Goal: Task Accomplishment & Management: Manage account settings

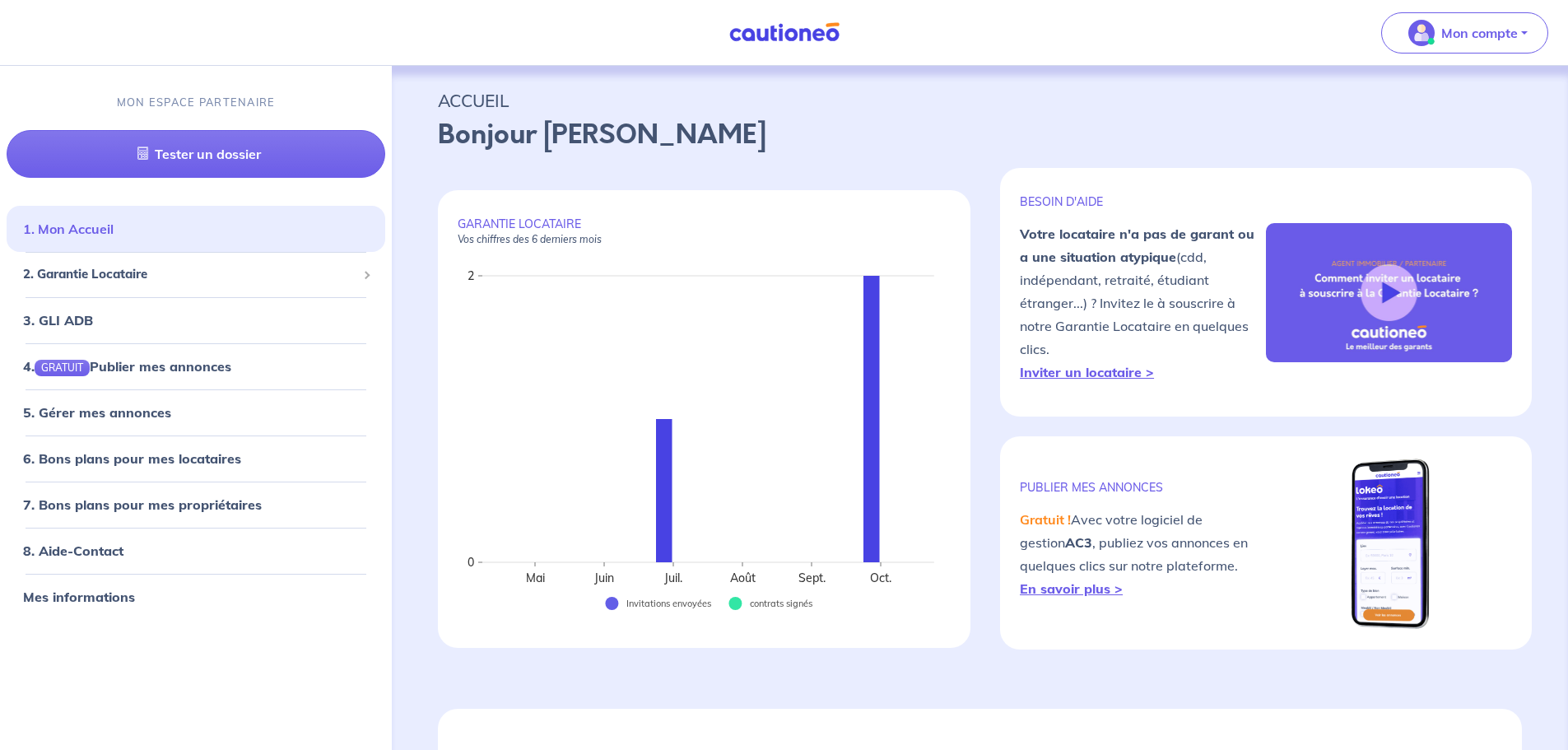
click at [113, 232] on link "1. Mon Accueil" at bounding box center [68, 229] width 91 height 17
click at [1437, 28] on span "Mon compte" at bounding box center [1459, 32] width 116 height 26
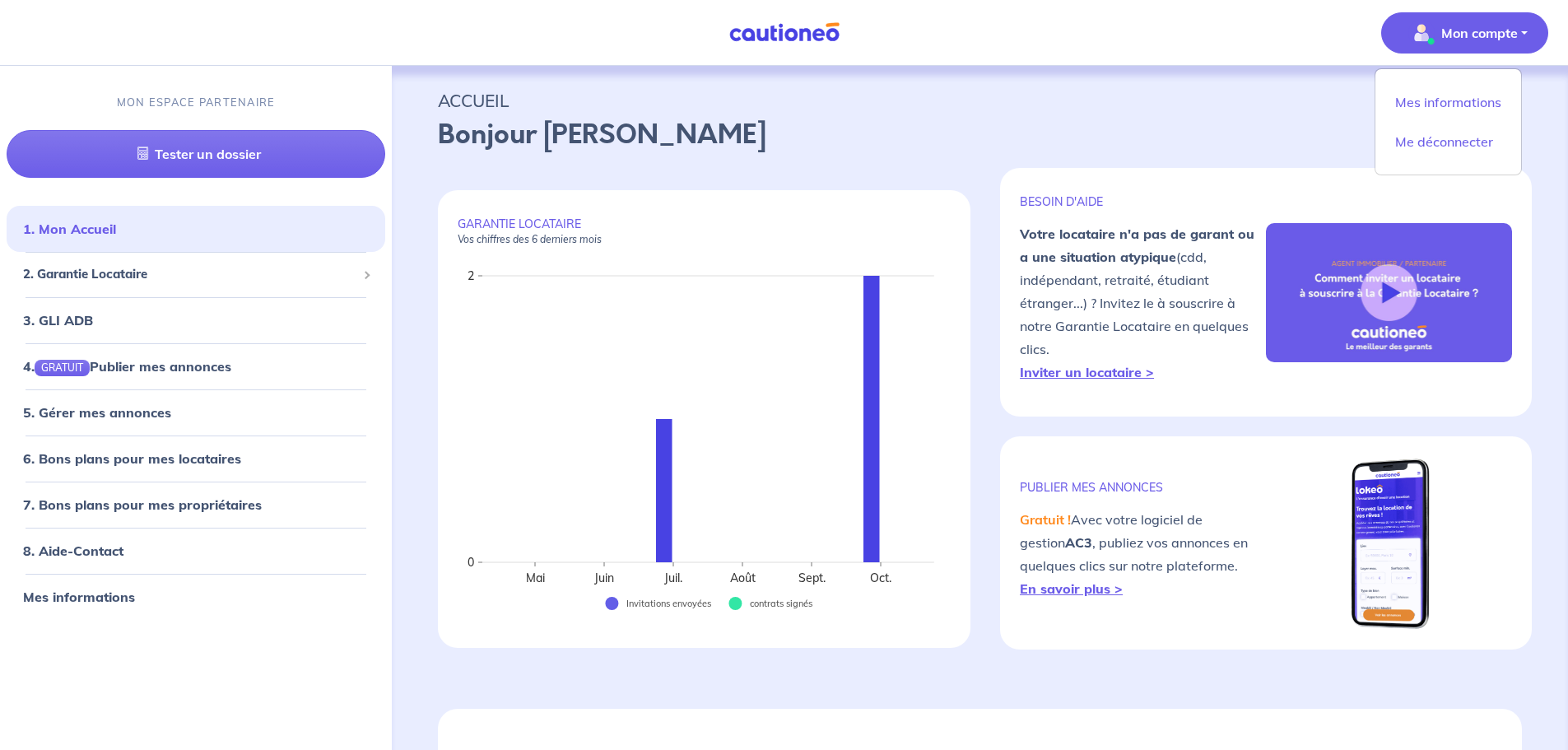
click at [1038, 134] on p "Bonjour [PERSON_NAME]" at bounding box center [979, 135] width 1084 height 39
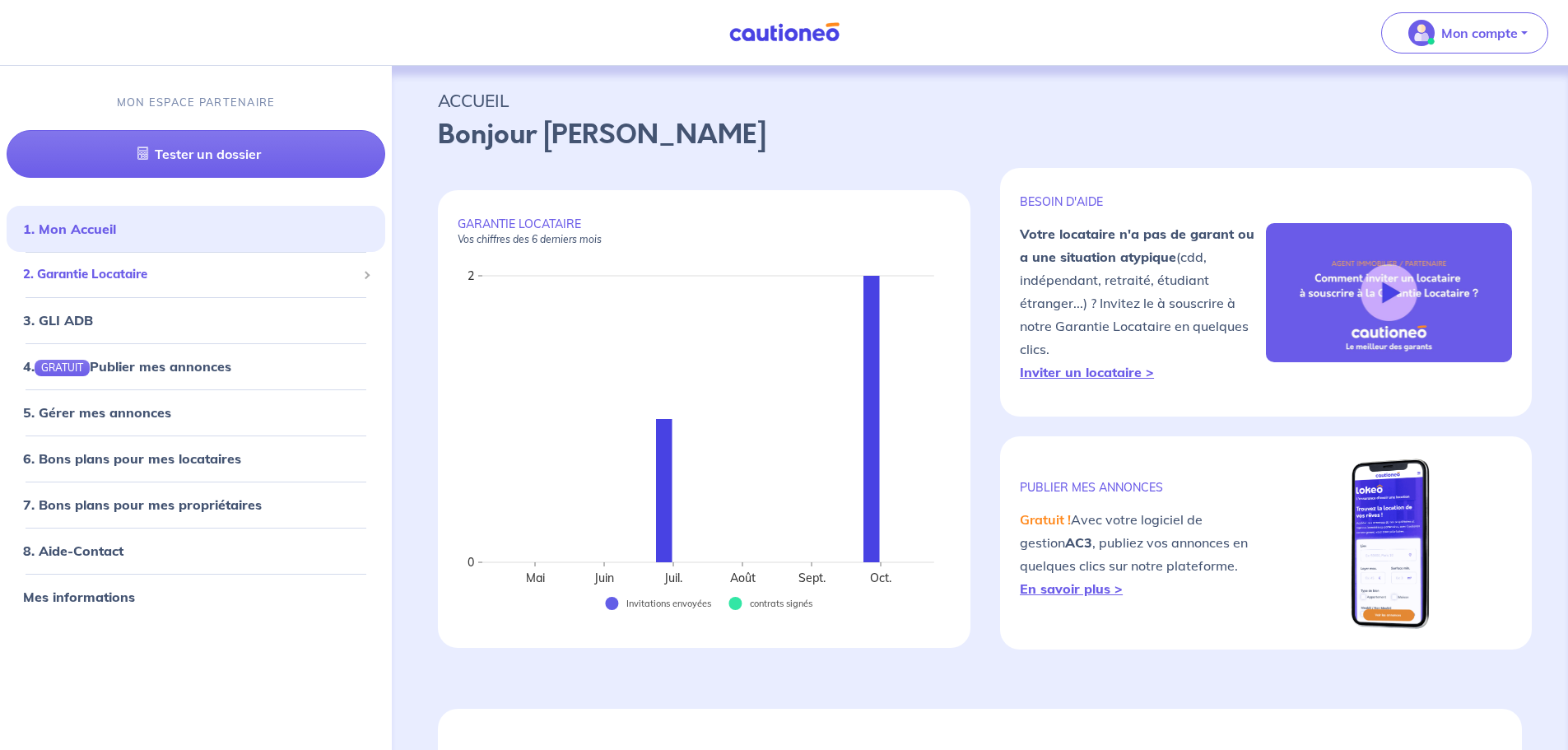
click at [108, 270] on span "2. Garantie Locataire" at bounding box center [189, 273] width 333 height 19
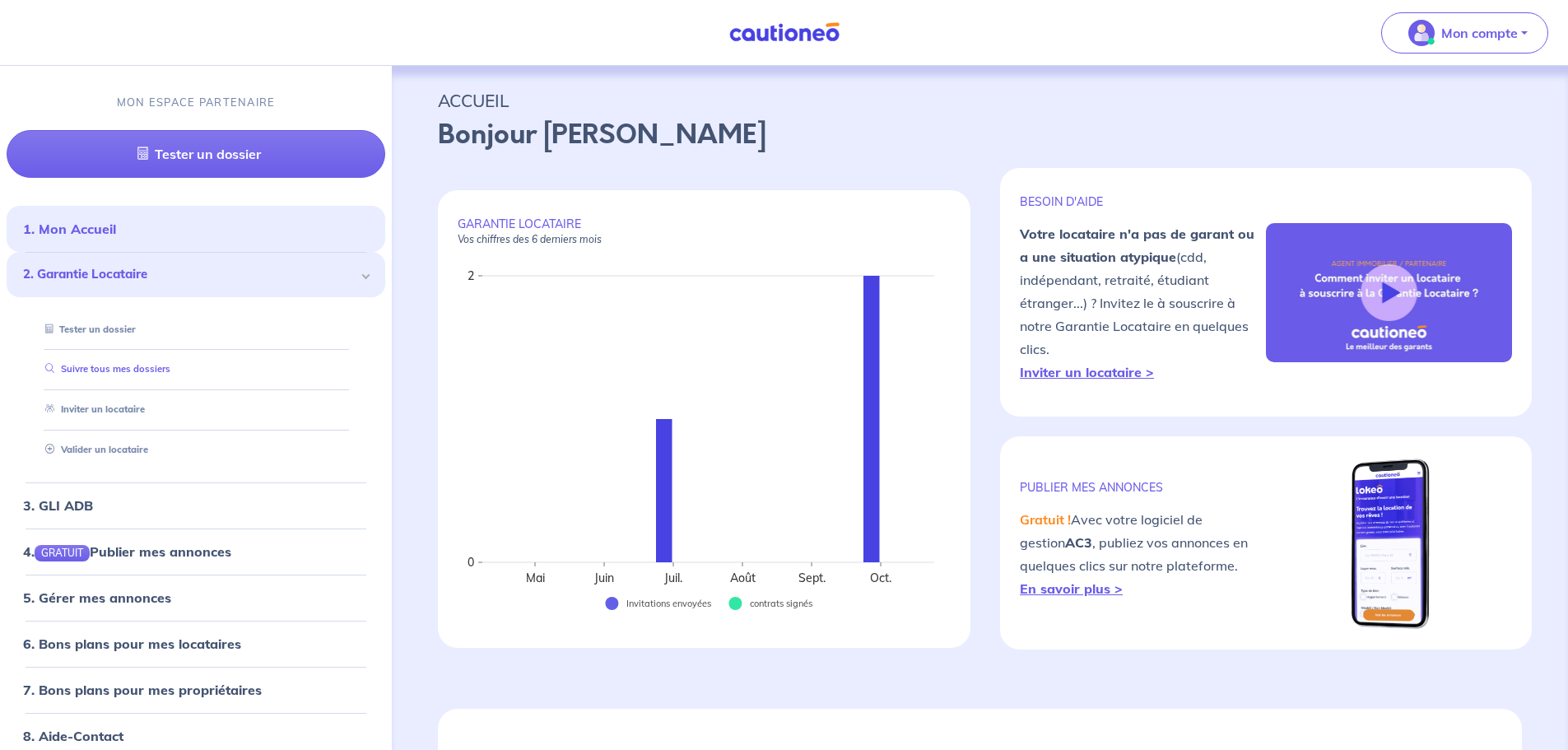
click at [129, 364] on link "Suivre tous mes dossiers" at bounding box center [104, 370] width 132 height 12
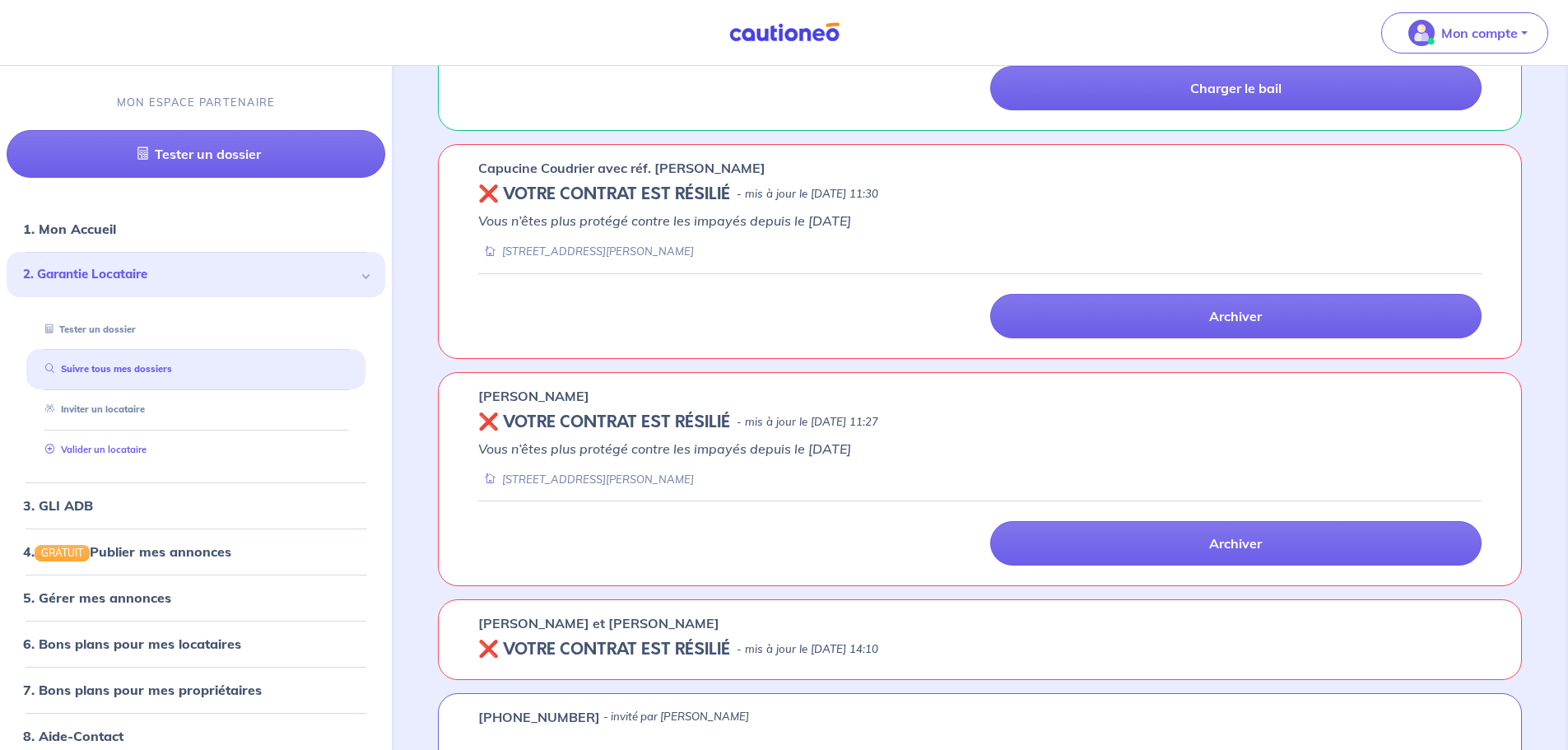
scroll to position [63, 0]
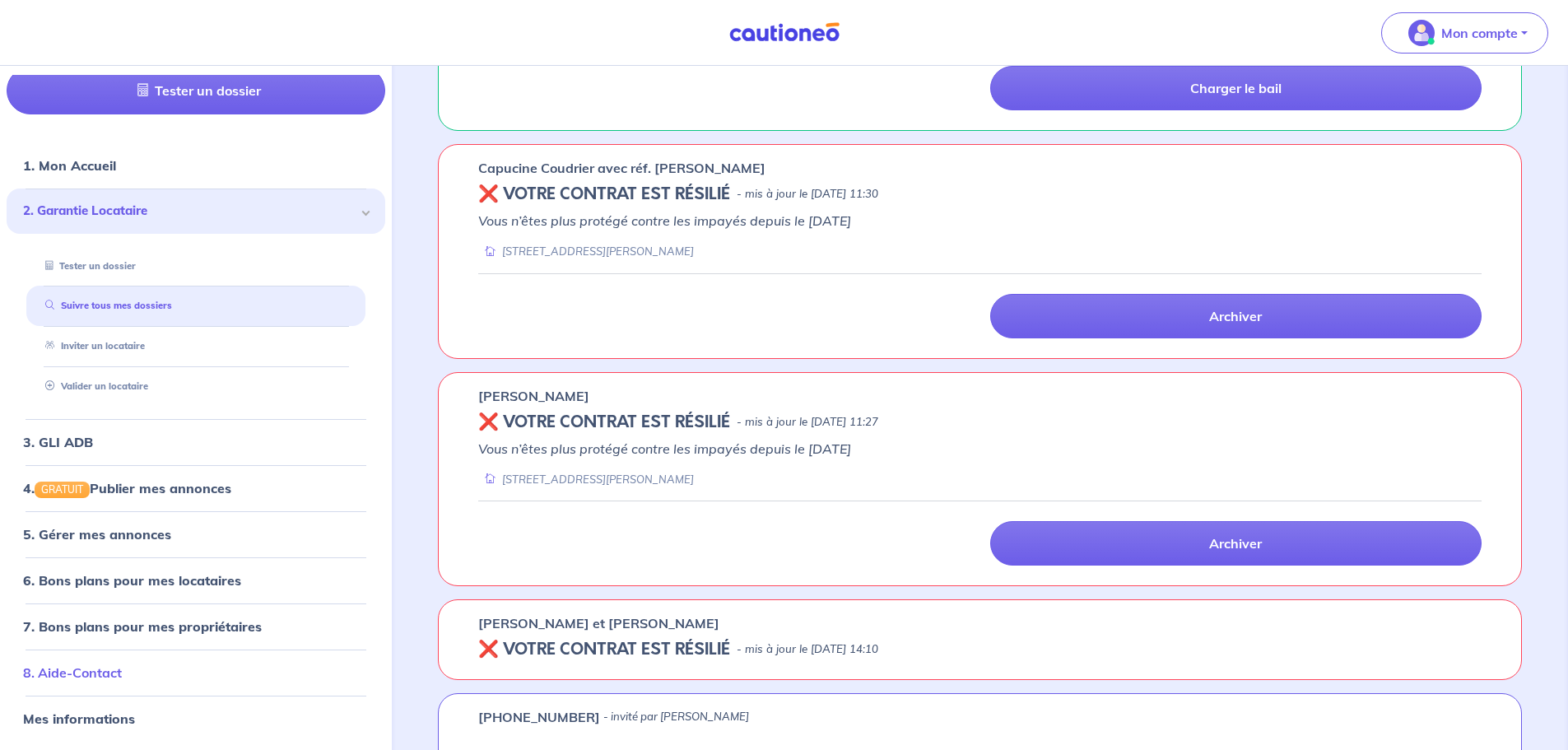
click at [102, 669] on link "8. Aide-Contact" at bounding box center [72, 672] width 99 height 17
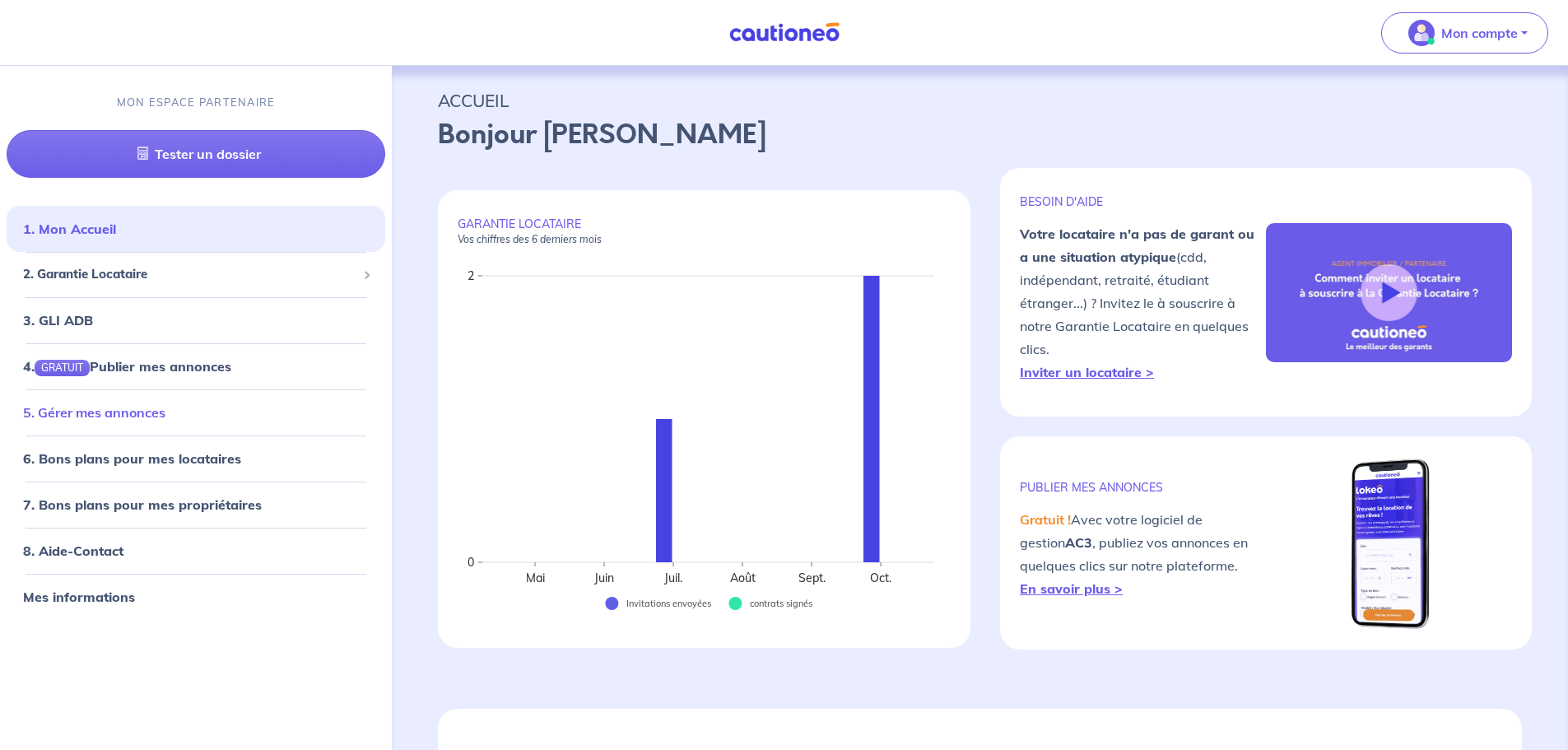
click at [63, 405] on link "5. Gérer mes annonces" at bounding box center [95, 412] width 143 height 17
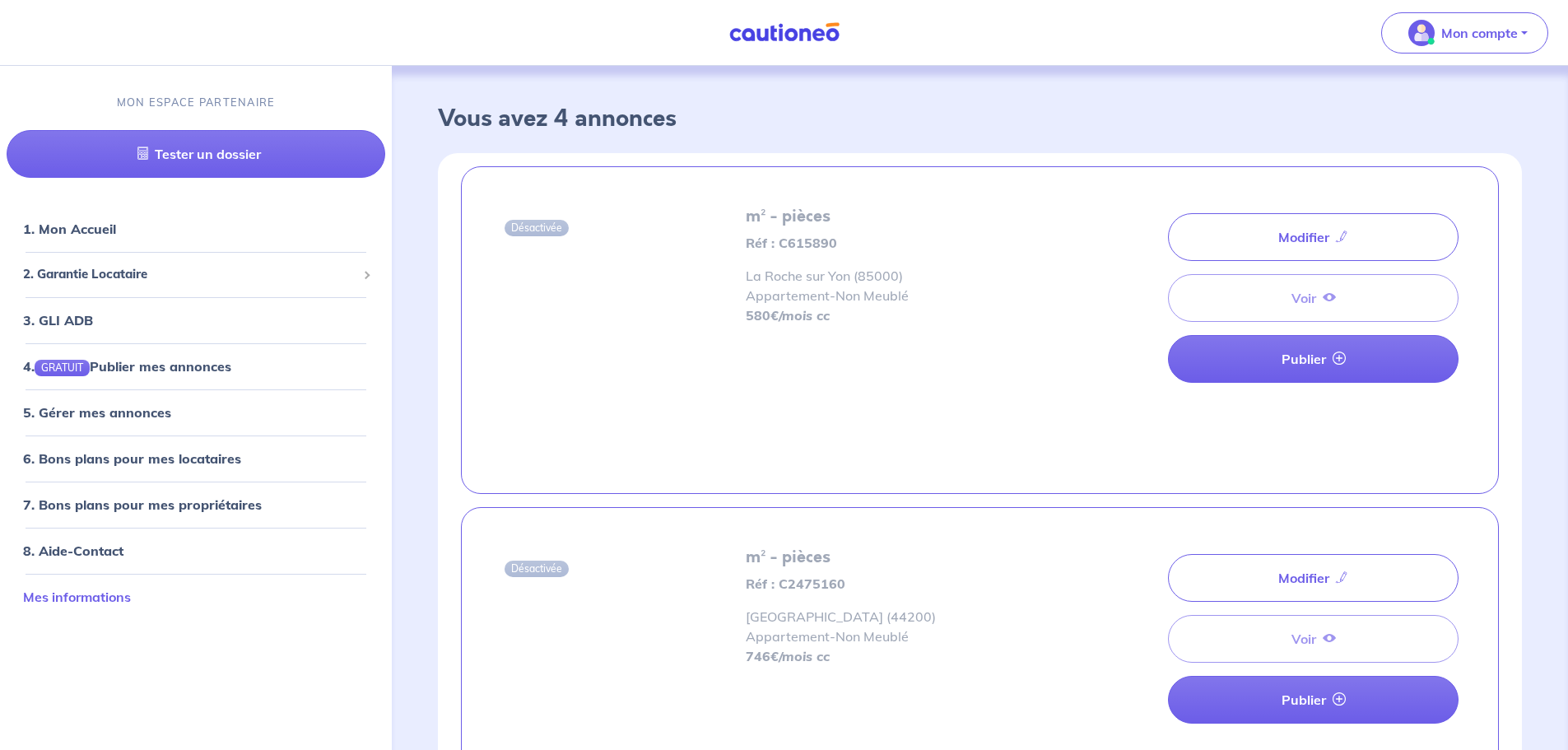
click at [103, 592] on link "Mes informations" at bounding box center [77, 597] width 107 height 17
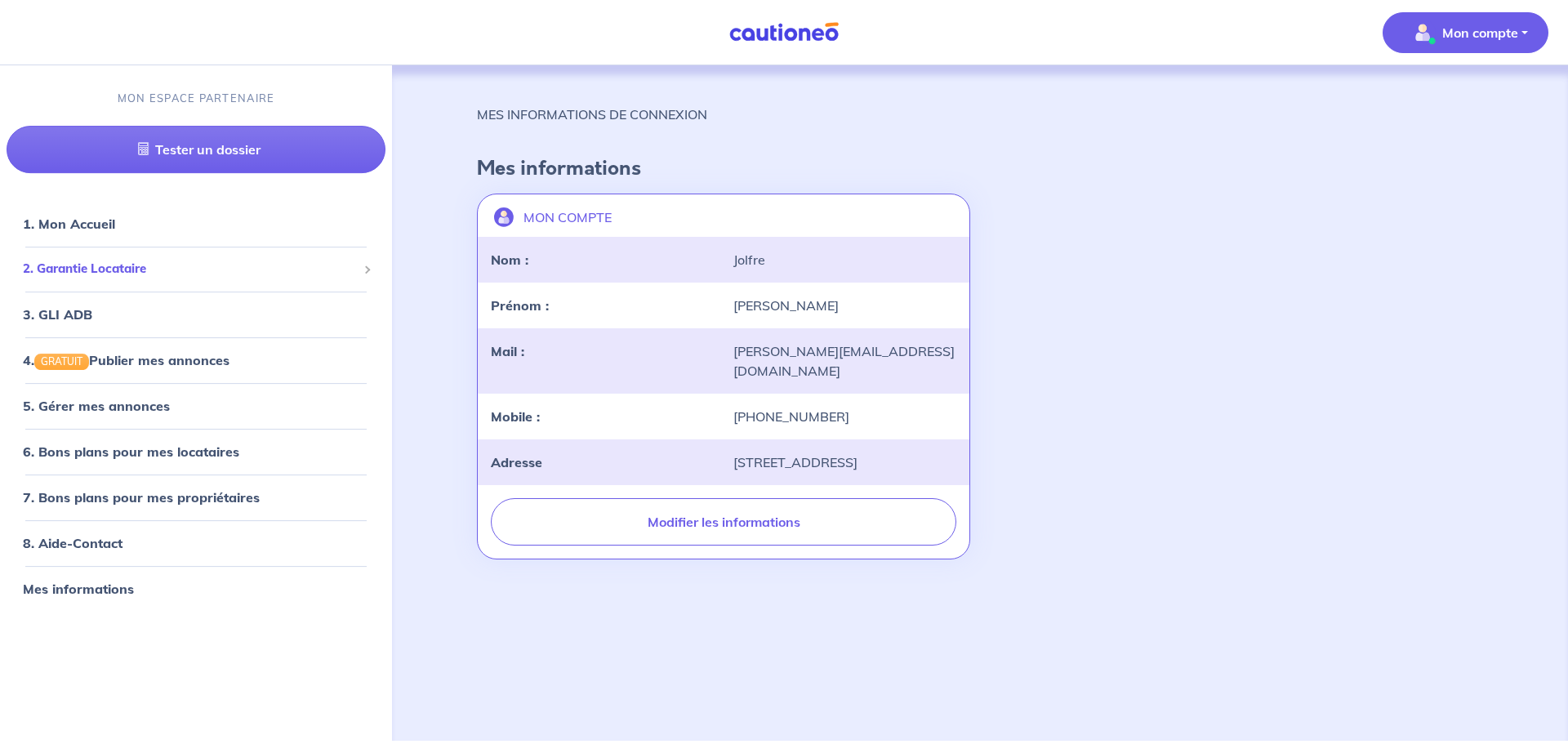
click at [143, 264] on span "2. Garantie Locataire" at bounding box center [190, 268] width 334 height 18
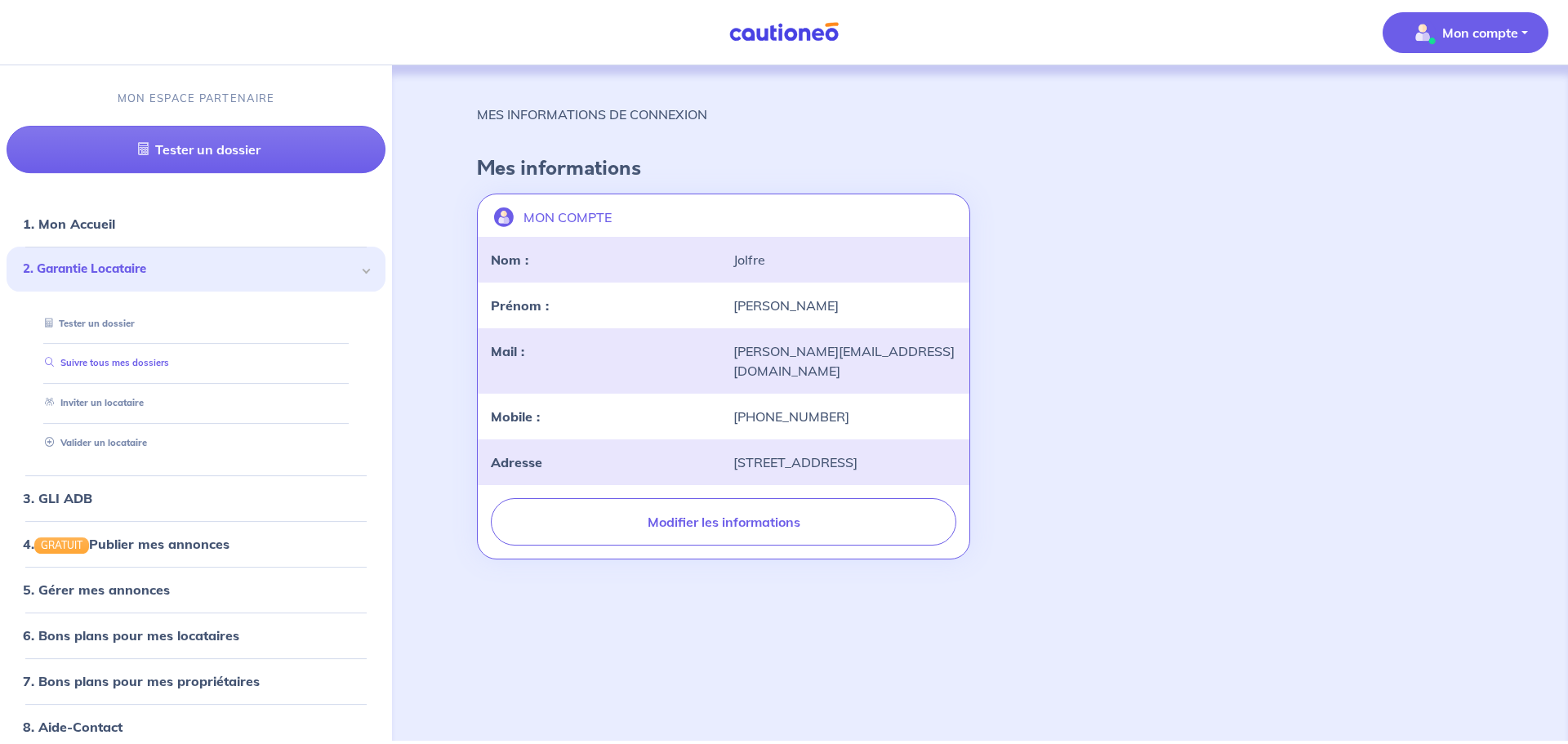
click at [150, 369] on link "Suivre tous mes dossiers" at bounding box center [104, 363] width 131 height 12
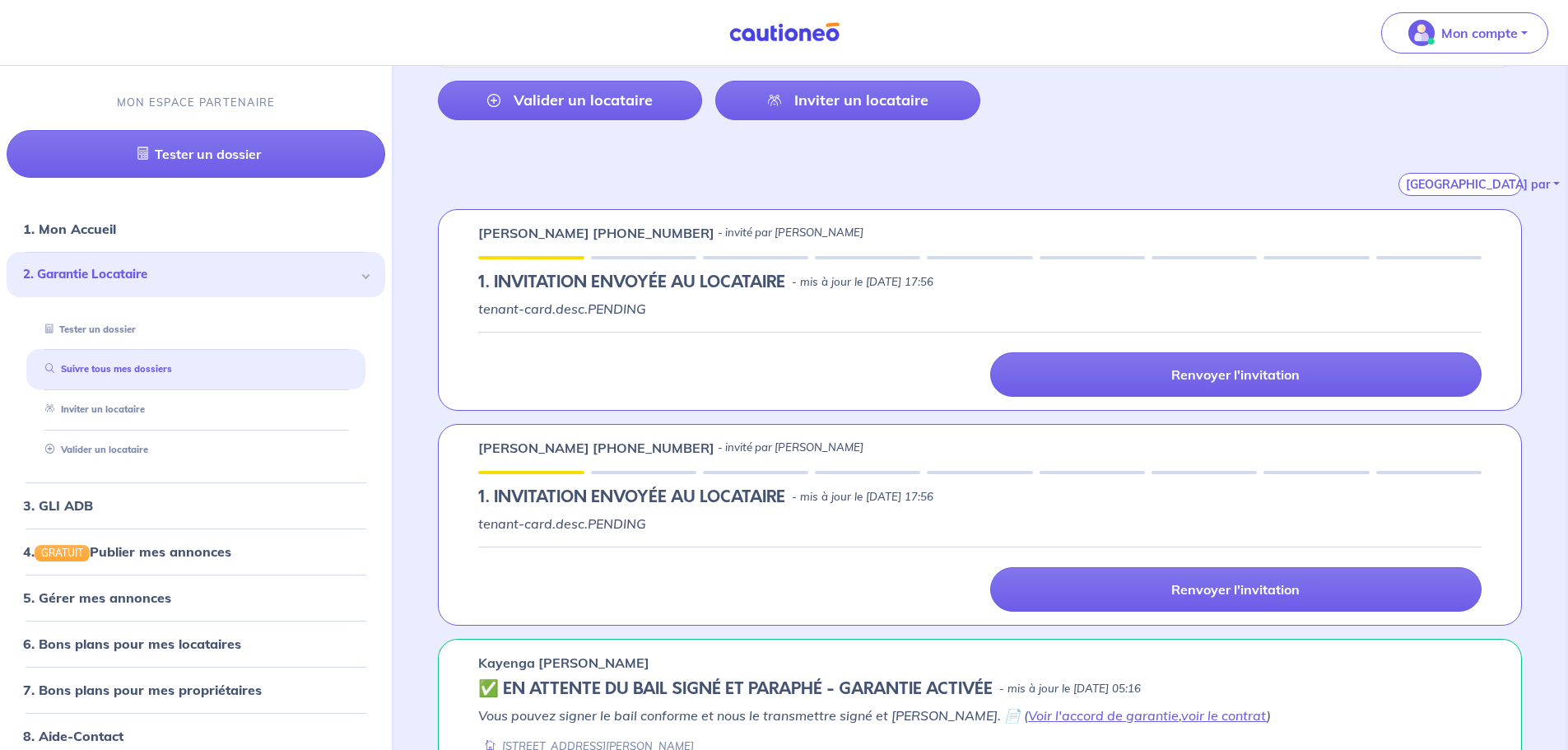
scroll to position [181, 0]
drag, startPoint x: 751, startPoint y: 451, endPoint x: 590, endPoint y: 503, distance: 169.2
click at [590, 503] on div "roselyne fumoleau +33641271525 - invité par Benoit Jolfre 1.︎ INVITATION ENVOYÉ…" at bounding box center [979, 523] width 1084 height 201
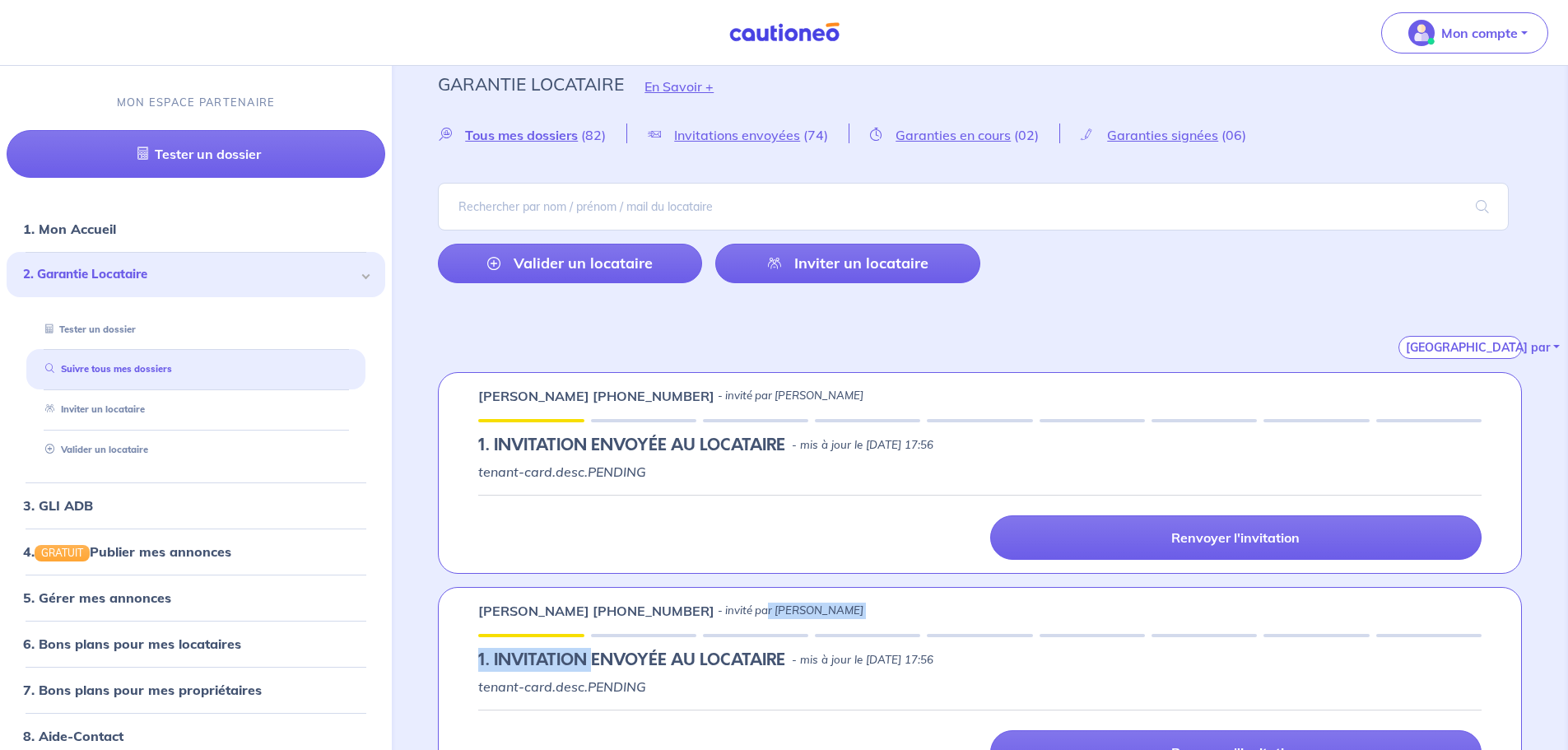
scroll to position [0, 0]
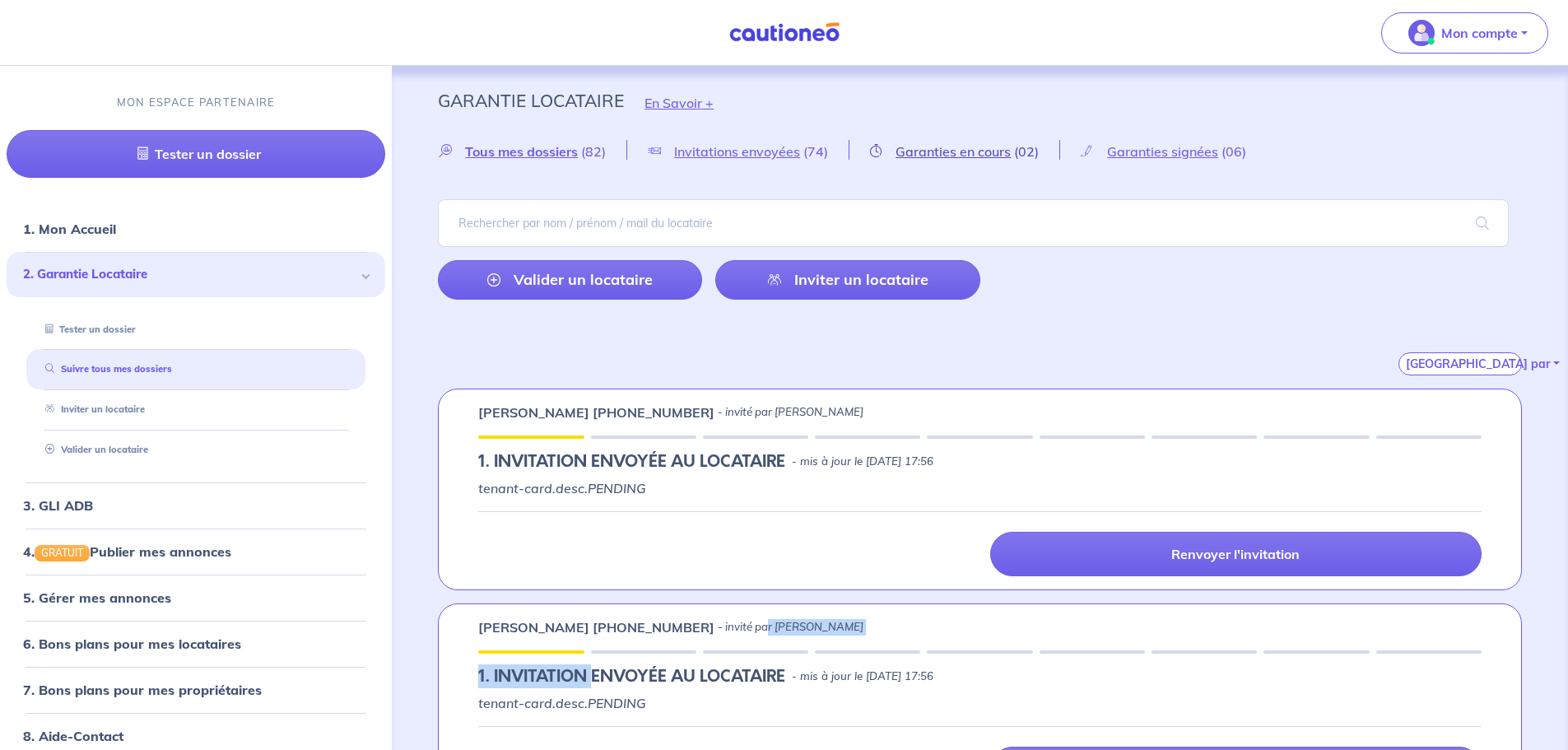
click at [918, 156] on span "Garanties en cours" at bounding box center [953, 151] width 115 height 17
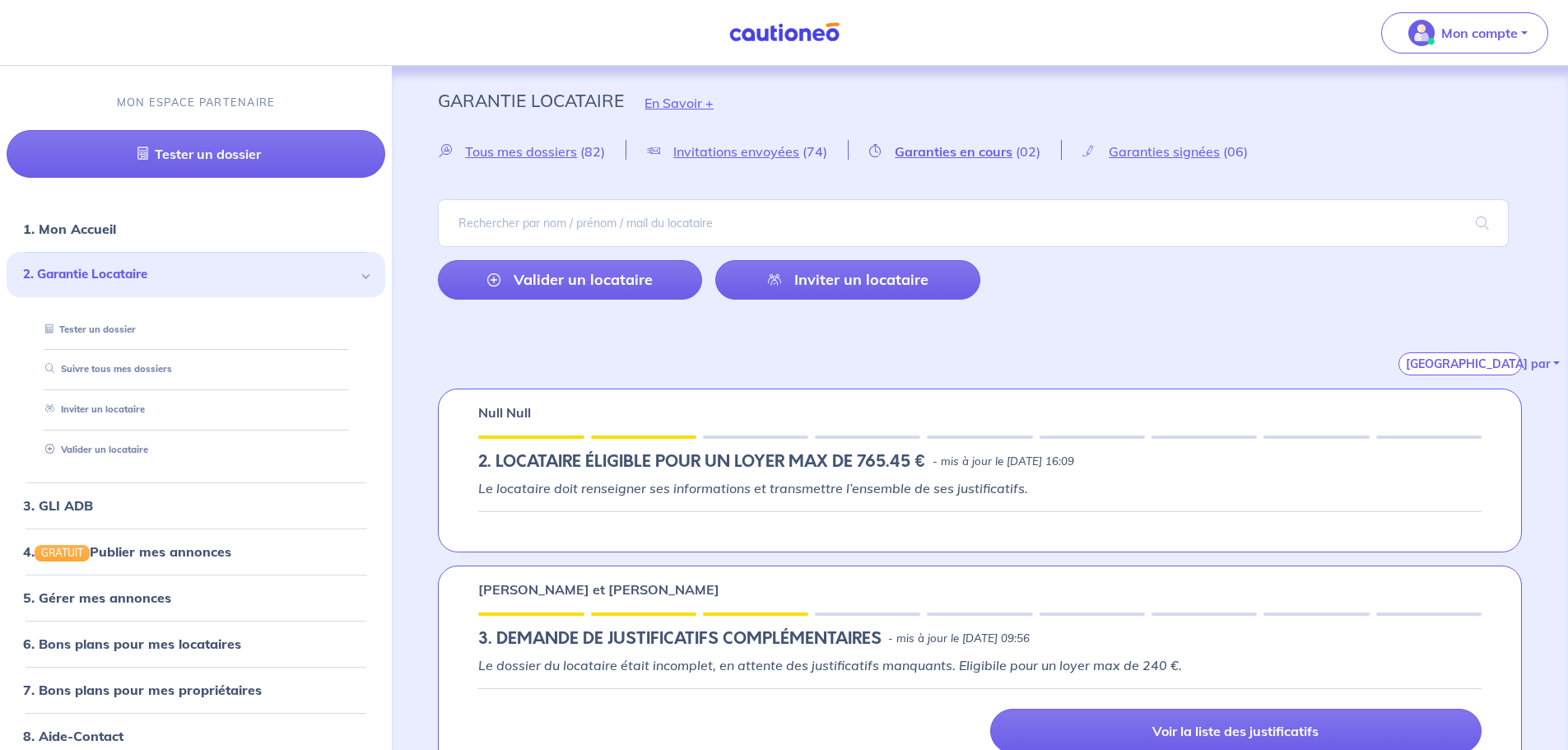
scroll to position [37, 0]
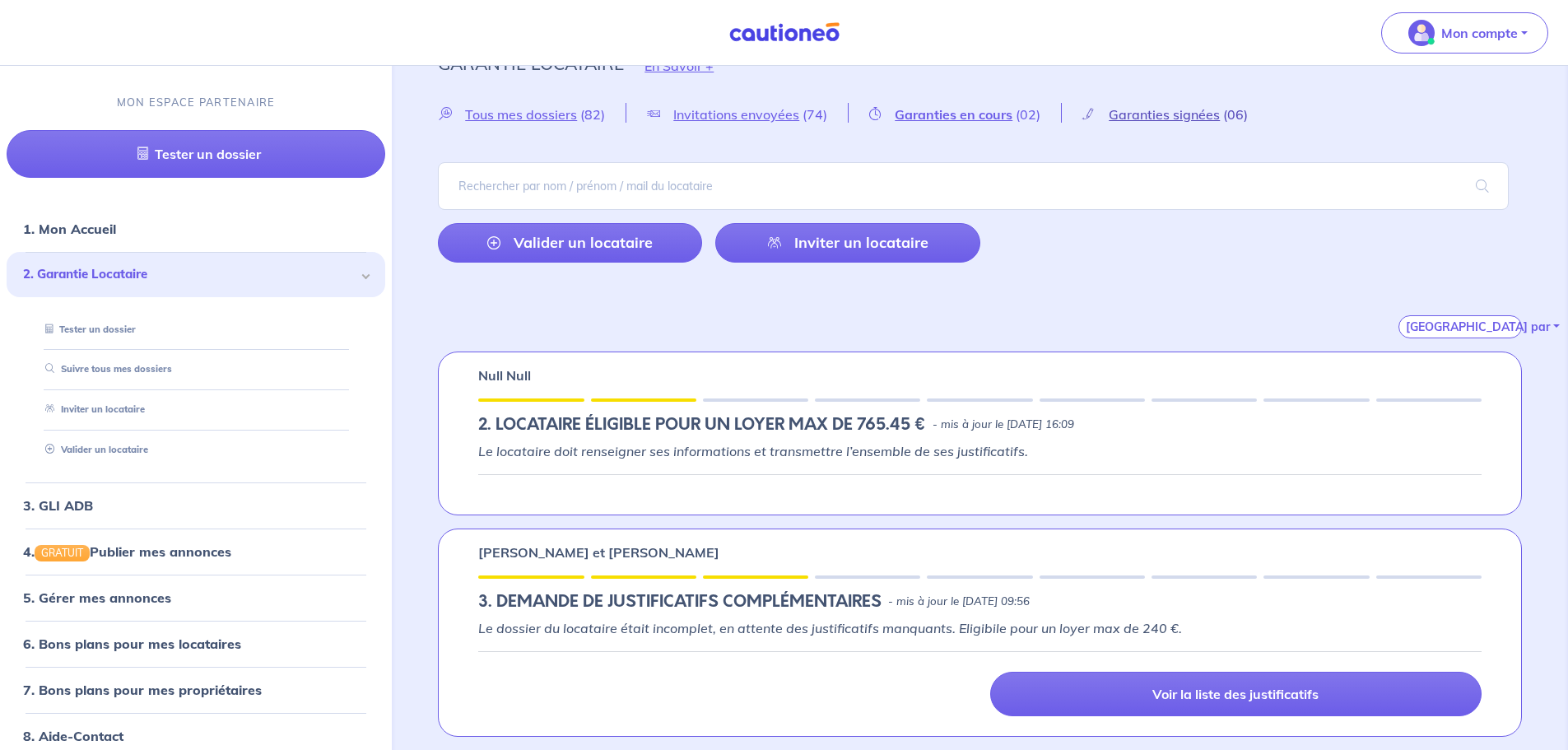
click at [1146, 116] on span "Garanties signées" at bounding box center [1164, 114] width 111 height 17
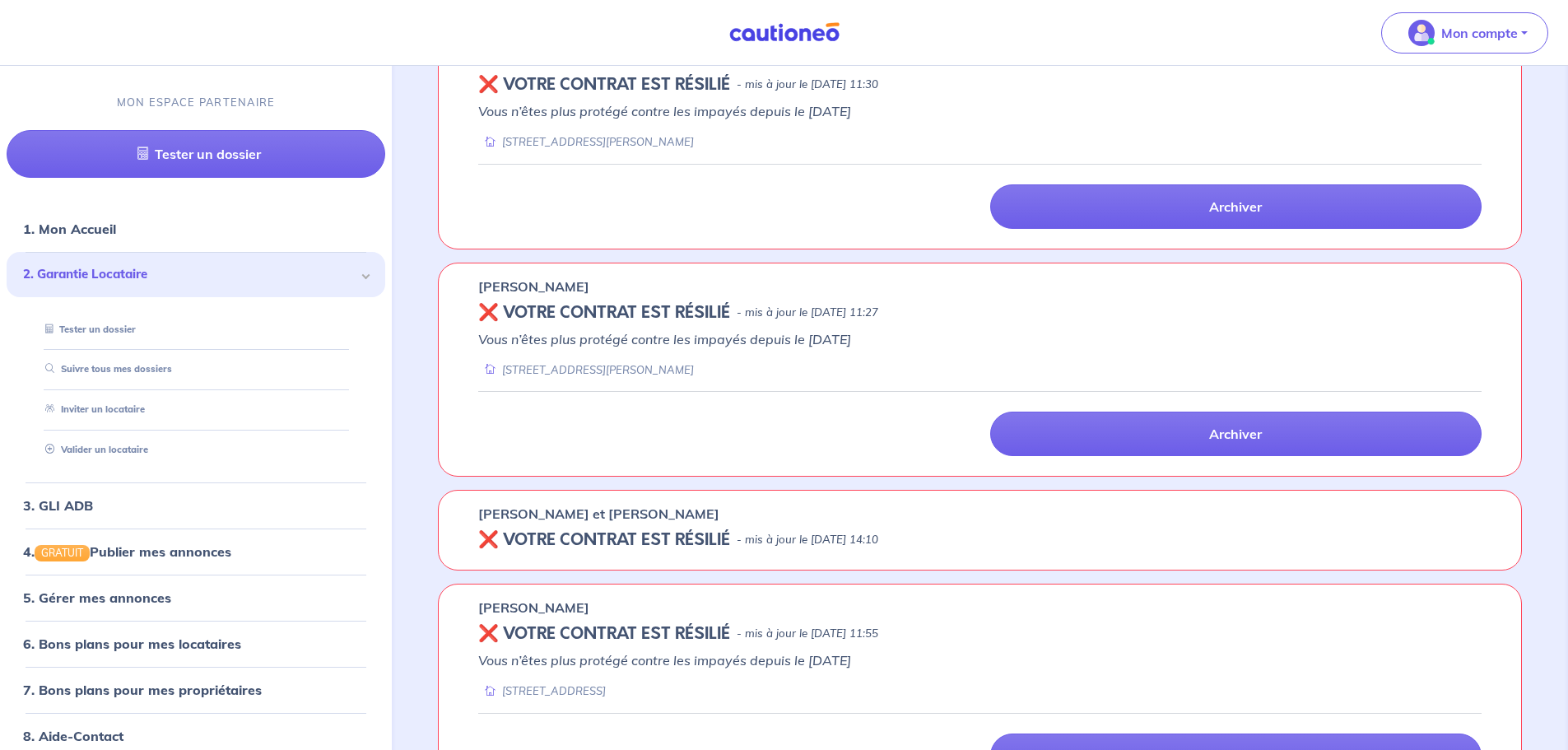
scroll to position [582, 0]
